Goal: Find contact information: Find contact information

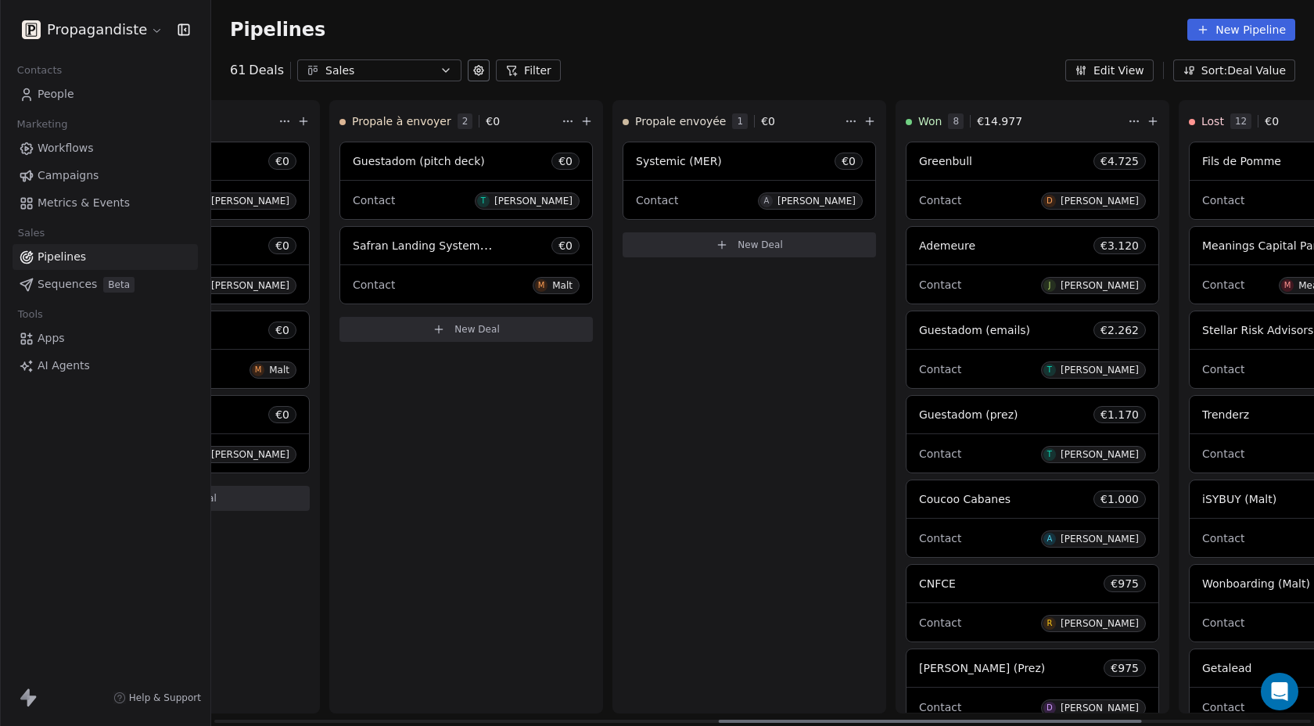
scroll to position [0, 1329]
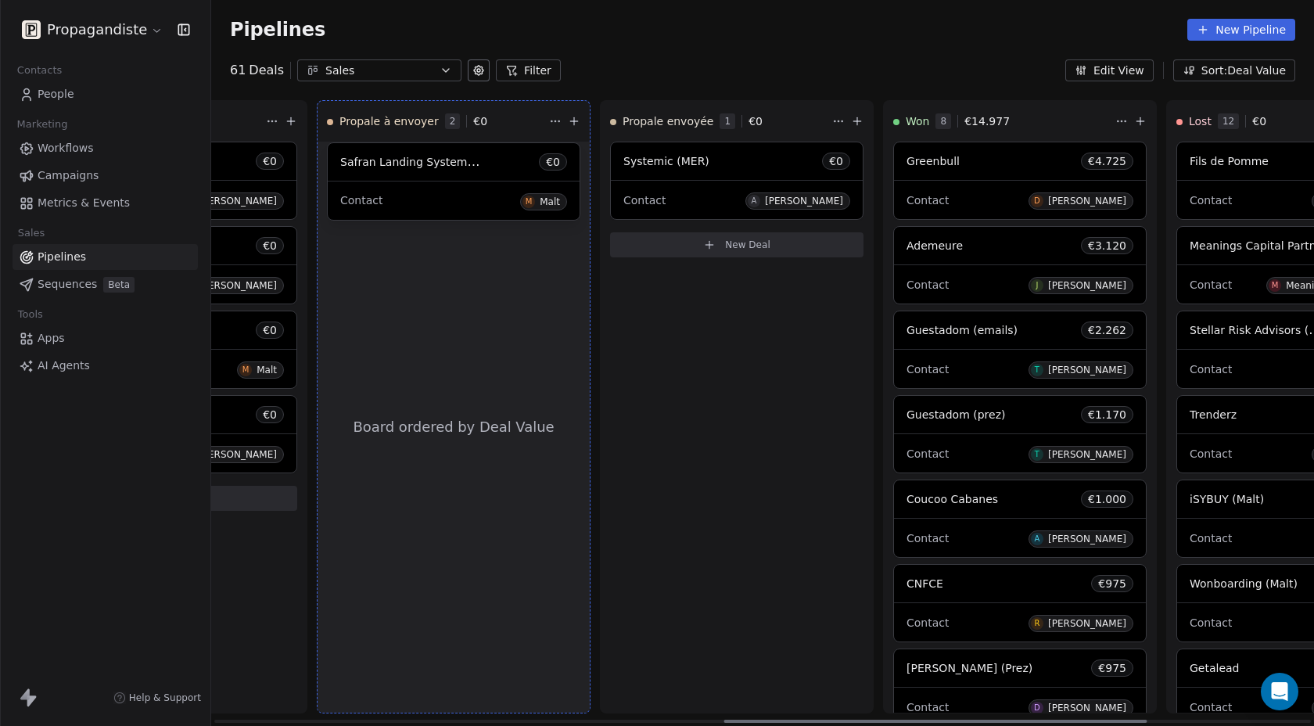
drag, startPoint x: 389, startPoint y: 264, endPoint x: 453, endPoint y: 280, distance: 66.0
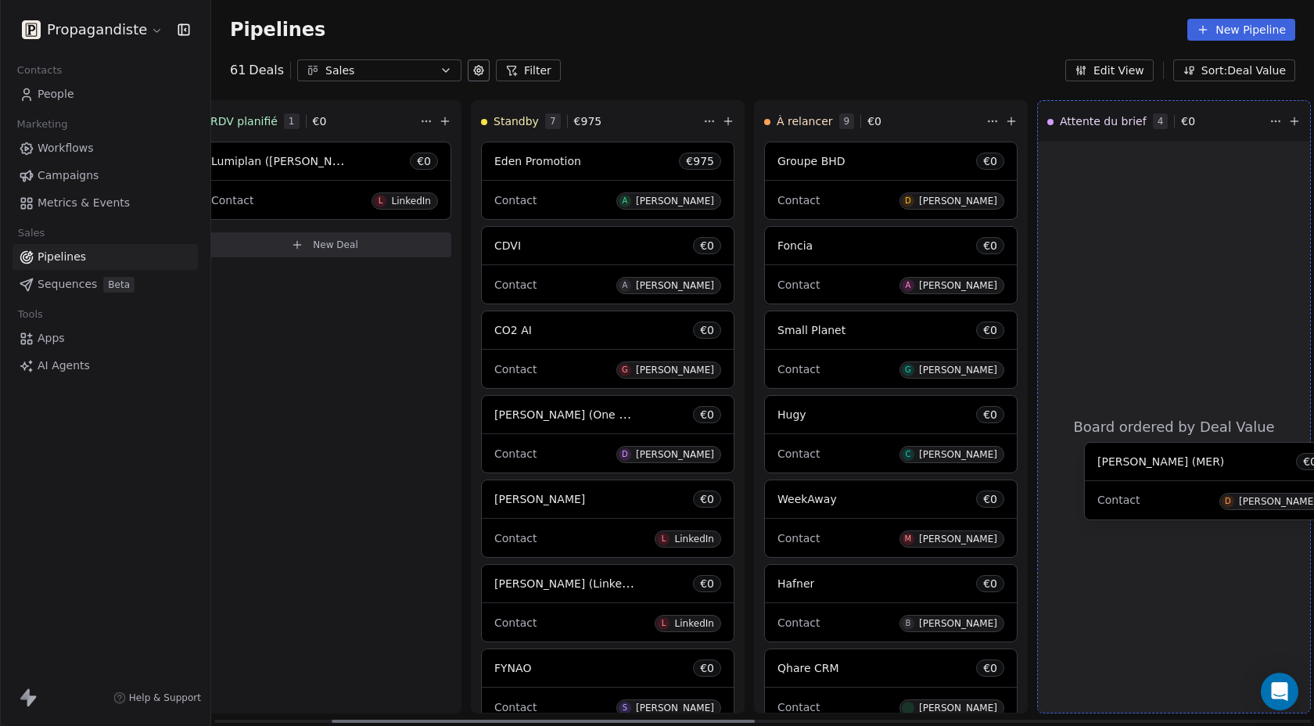
scroll to position [0, 325]
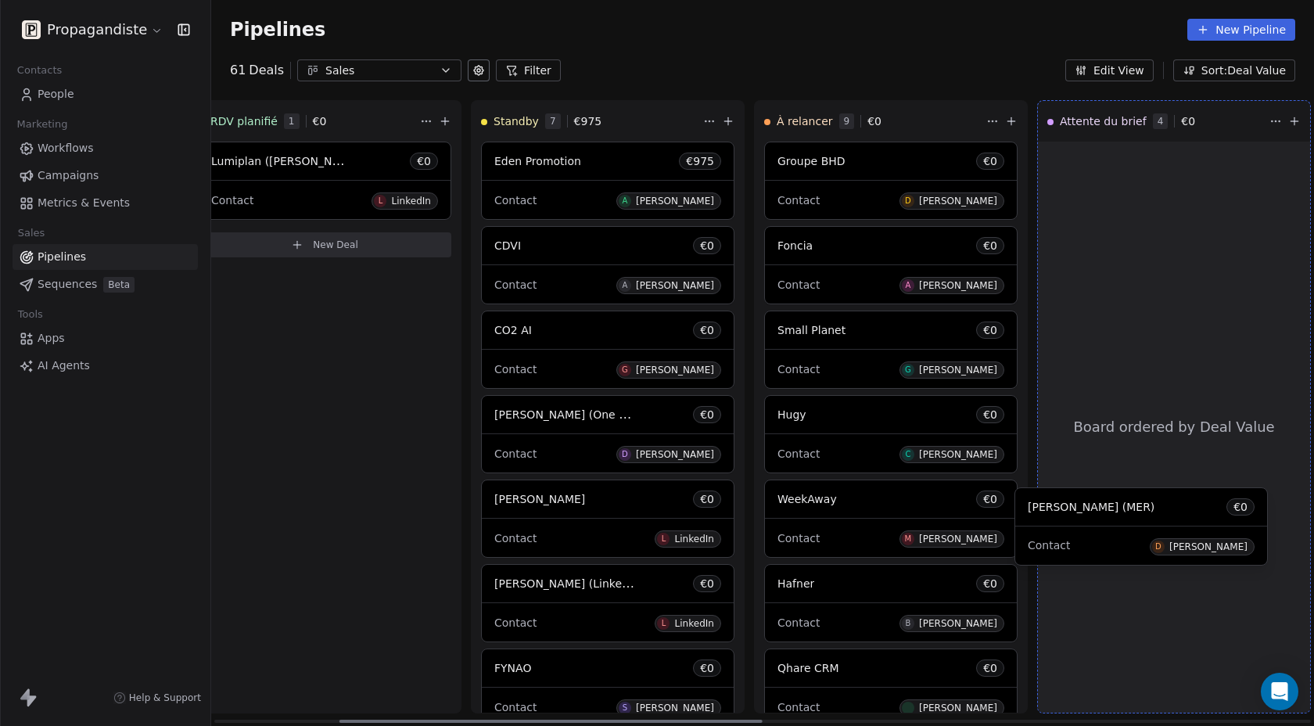
drag, startPoint x: 299, startPoint y: 436, endPoint x: 1074, endPoint y: 508, distance: 777.5
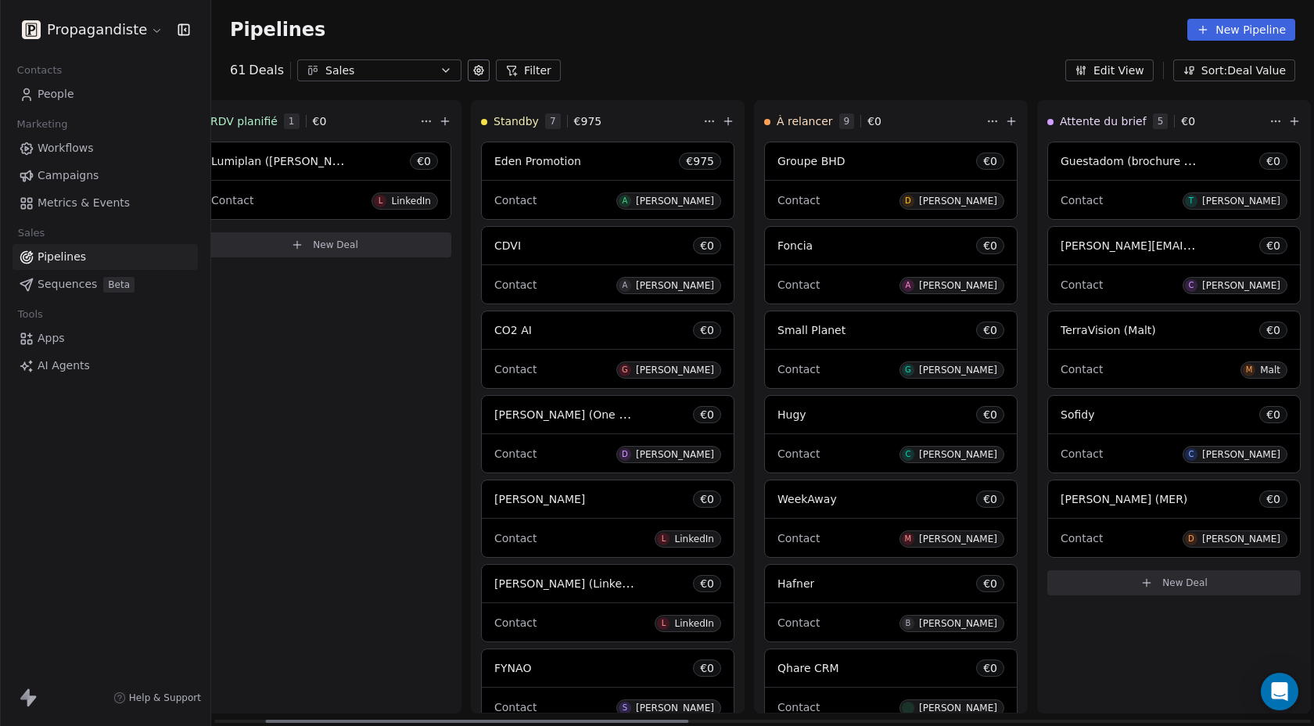
scroll to position [0, 0]
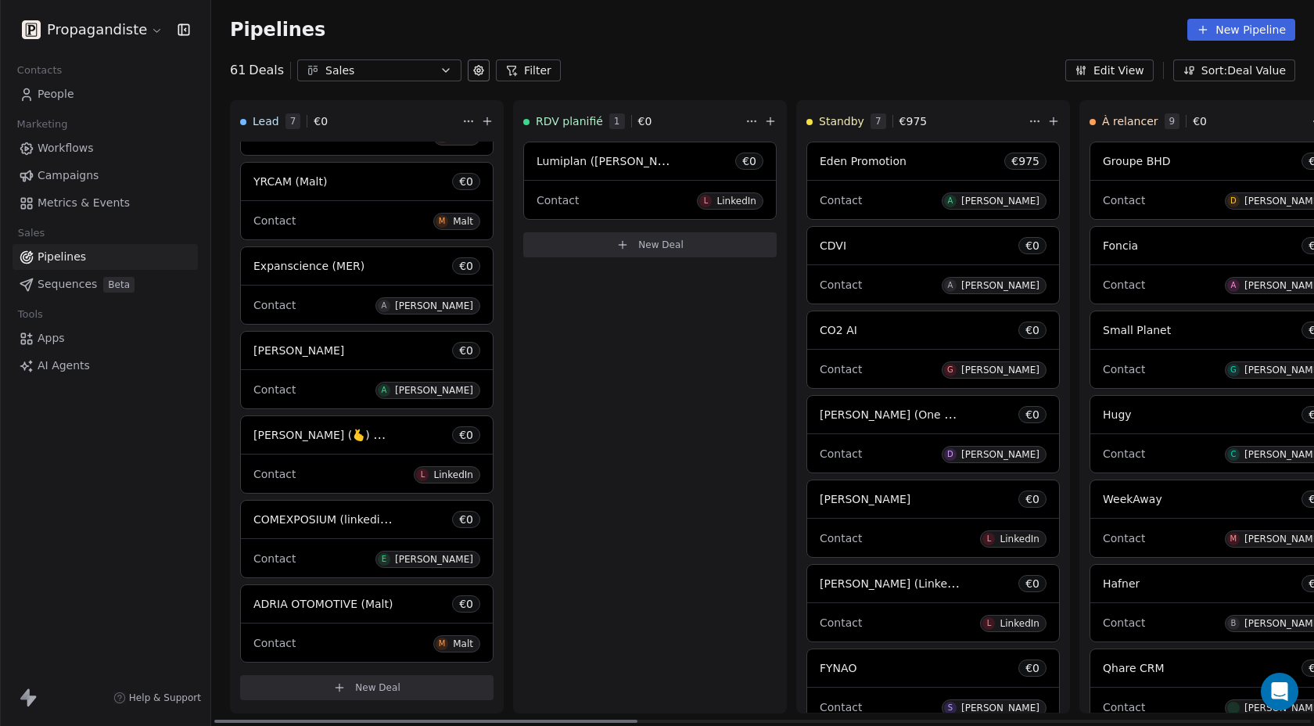
click at [304, 539] on div "Contact E [PERSON_NAME]" at bounding box center [367, 558] width 252 height 38
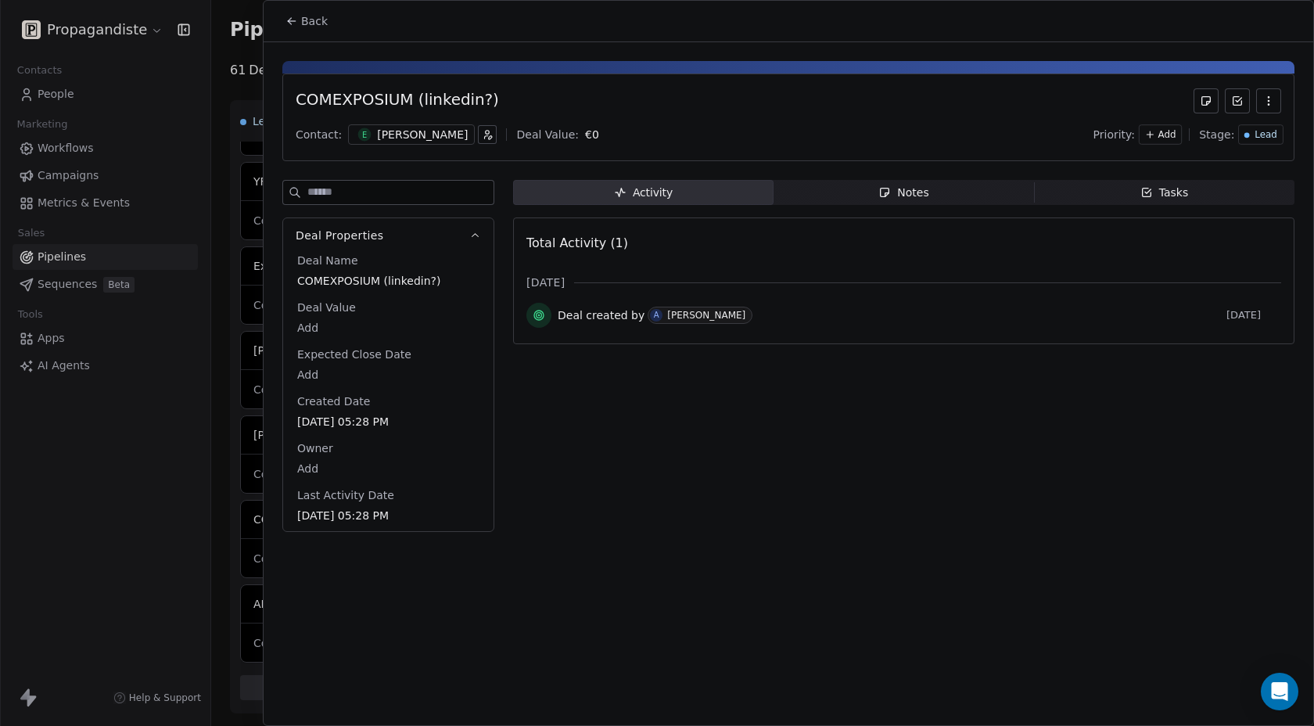
drag, startPoint x: 365, startPoint y: 134, endPoint x: 435, endPoint y: 136, distance: 69.6
click at [435, 136] on div "E [PERSON_NAME]" at bounding box center [411, 134] width 127 height 20
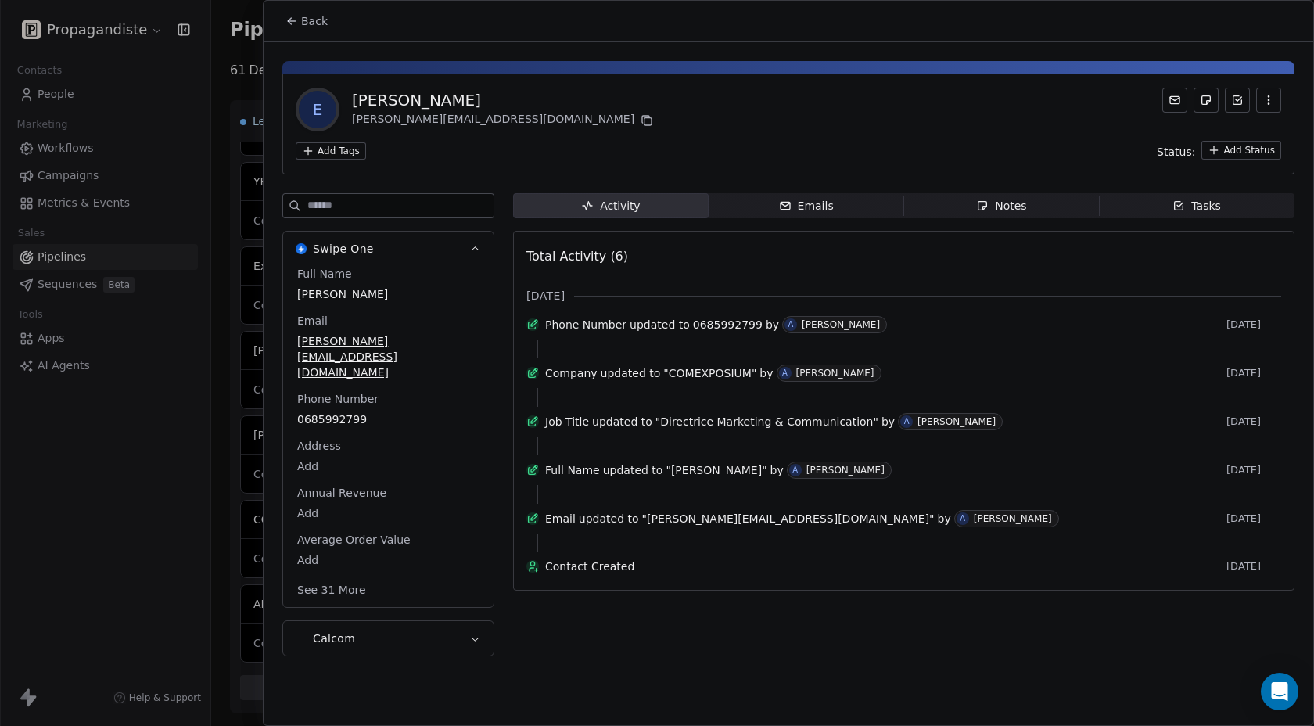
click at [374, 102] on div "[PERSON_NAME]" at bounding box center [504, 100] width 304 height 22
copy div "[PERSON_NAME]"
click at [130, 448] on div at bounding box center [657, 363] width 1314 height 726
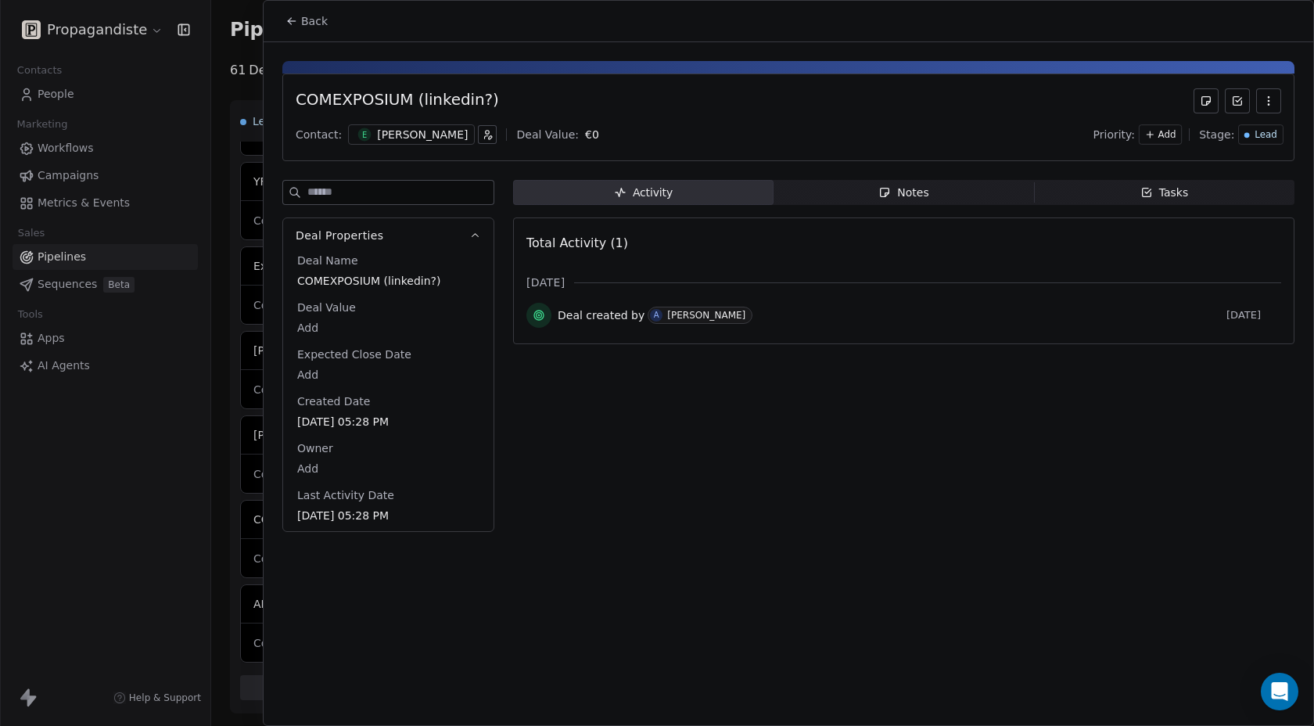
click at [231, 443] on div at bounding box center [657, 363] width 1314 height 726
